Goal: Navigation & Orientation: Understand site structure

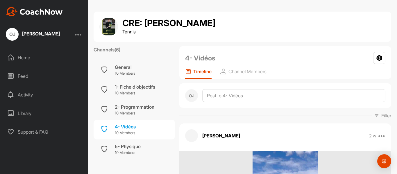
click at [23, 61] on div "Home" at bounding box center [44, 57] width 82 height 15
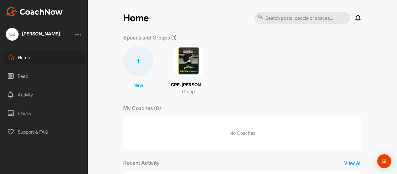
click at [186, 61] on img at bounding box center [188, 61] width 30 height 30
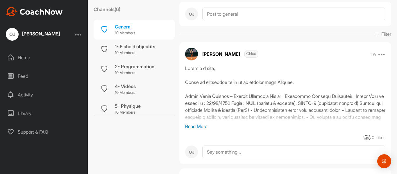
scroll to position [77, 0]
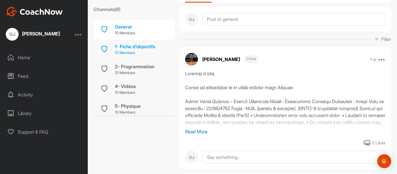
click at [127, 45] on div "1- Fiche d'objectifs" at bounding box center [135, 46] width 40 height 7
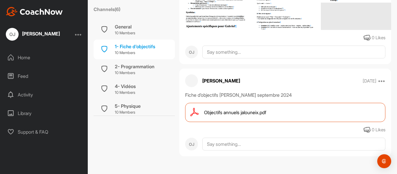
scroll to position [114, 0]
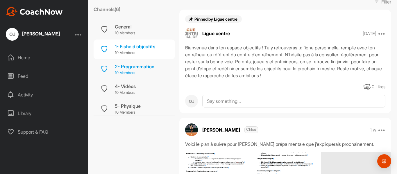
click at [136, 66] on div "2- Programmation" at bounding box center [135, 66] width 40 height 7
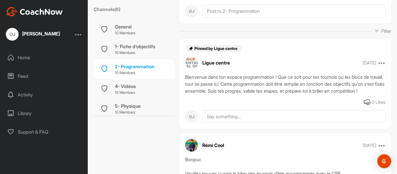
scroll to position [74, 0]
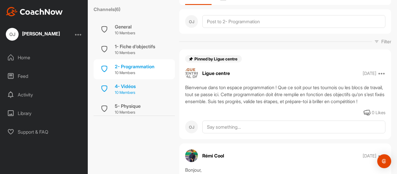
click at [134, 87] on div "4- Vidéos" at bounding box center [125, 86] width 21 height 7
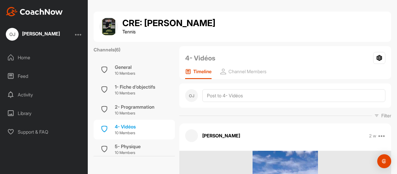
drag, startPoint x: 393, startPoint y: 12, endPoint x: 395, endPoint y: 24, distance: 12.1
click at [395, 24] on div "CRE: [PERSON_NAME] Tennis Channels ( 6 ) General 10 Members 1- Fiche d'objectif…" at bounding box center [243, 87] width 310 height 174
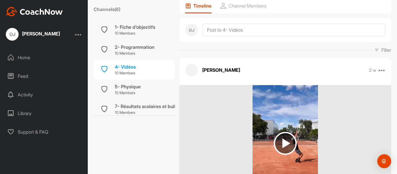
scroll to position [24, 0]
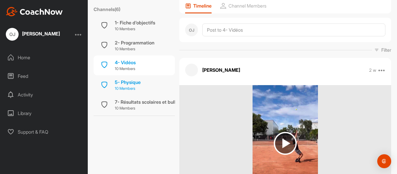
click at [147, 88] on div "5- Physique 10 Members" at bounding box center [134, 85] width 81 height 20
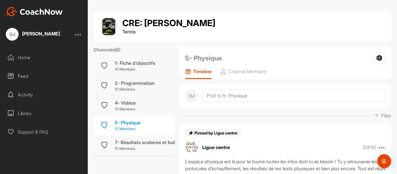
click at [134, 128] on p "10 Members" at bounding box center [128, 129] width 26 height 6
click at [249, 69] on p "Channel Members" at bounding box center [248, 72] width 38 height 6
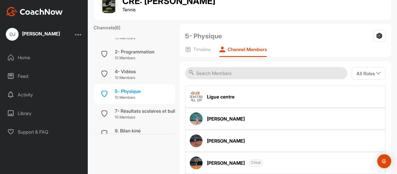
scroll to position [47, 0]
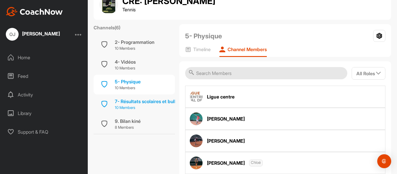
click at [132, 98] on div "7- Résultats scolaires et bulletin hebdomadaire" at bounding box center [166, 101] width 102 height 7
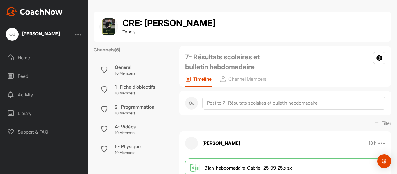
scroll to position [116, 0]
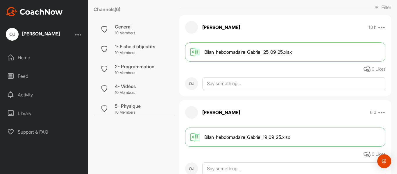
click at [195, 49] on img at bounding box center [195, 51] width 10 height 9
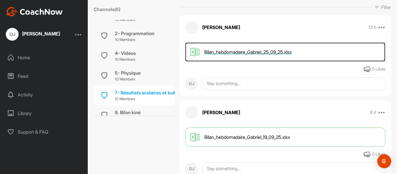
scroll to position [47, 0]
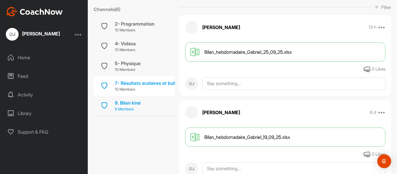
click at [145, 103] on div "9. Bilan kiné 8 Members" at bounding box center [134, 106] width 81 height 20
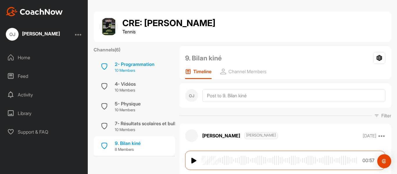
click at [128, 68] on p "10 Members" at bounding box center [135, 71] width 40 height 6
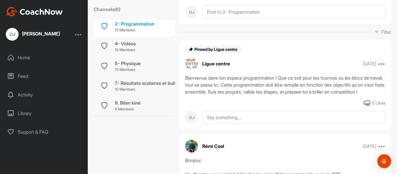
scroll to position [49, 0]
